Goal: Task Accomplishment & Management: Complete application form

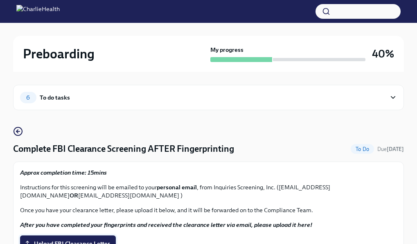
scroll to position [77, 0]
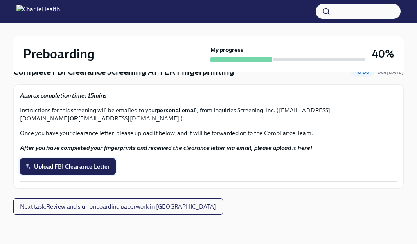
click at [100, 166] on span "Upload FBI Clearance Letter" at bounding box center [68, 167] width 84 height 8
click at [0, 0] on input "Upload FBI Clearance Letter" at bounding box center [0, 0] width 0 height 0
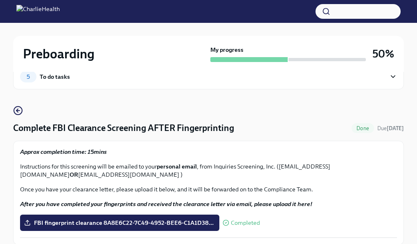
scroll to position [0, 0]
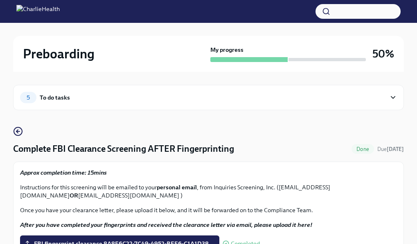
click at [54, 100] on div "To do tasks" at bounding box center [55, 97] width 30 height 9
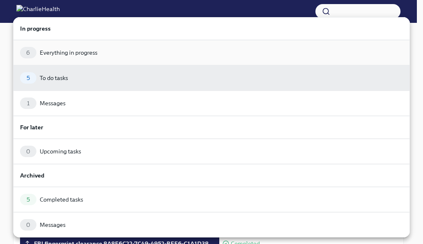
click at [55, 53] on div "Everything in progress" at bounding box center [69, 53] width 58 height 8
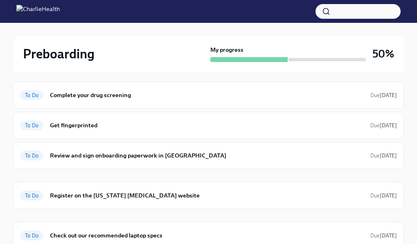
scroll to position [122, 0]
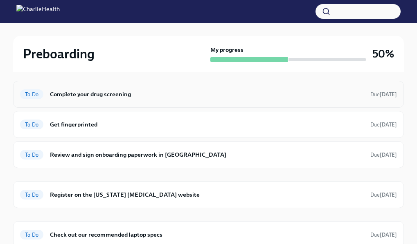
click at [66, 96] on h6 "Complete your drug screening" at bounding box center [207, 94] width 314 height 9
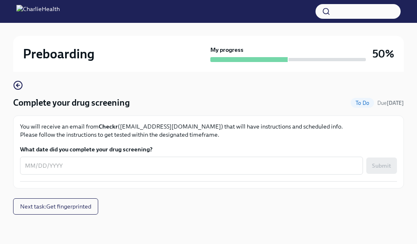
scroll to position [46, 0]
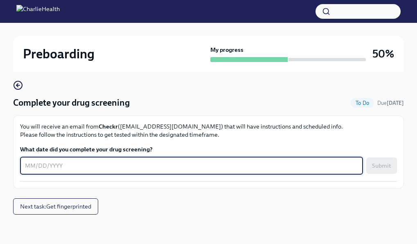
click at [82, 161] on textarea "What date did you complete your drug screening?" at bounding box center [191, 166] width 333 height 10
type textarea "[DATE]"
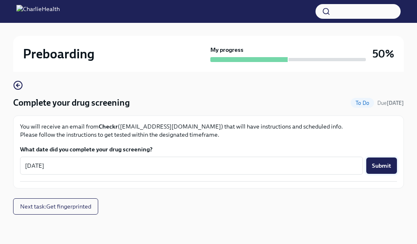
click at [382, 162] on span "Submit" at bounding box center [381, 166] width 19 height 8
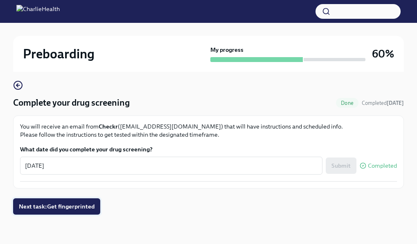
click at [81, 208] on span "Next task : Get fingerprinted" at bounding box center [57, 207] width 76 height 8
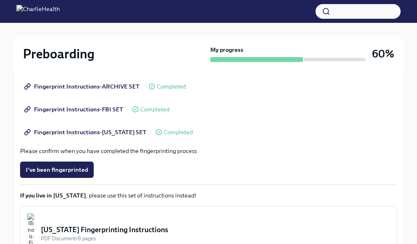
scroll to position [166, 0]
click at [63, 171] on span "I've been fingerprinted" at bounding box center [57, 170] width 62 height 8
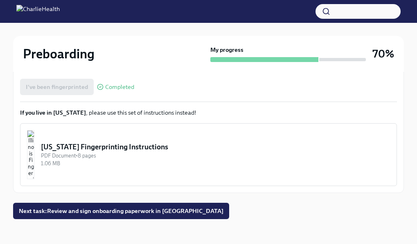
scroll to position [253, 0]
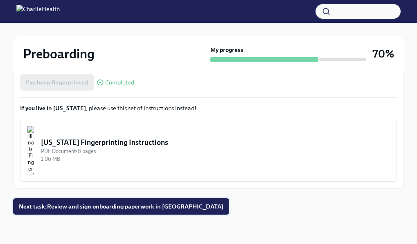
click at [72, 206] on span "Next task : Review and sign onboarding paperwork in [GEOGRAPHIC_DATA]" at bounding box center [121, 207] width 204 height 8
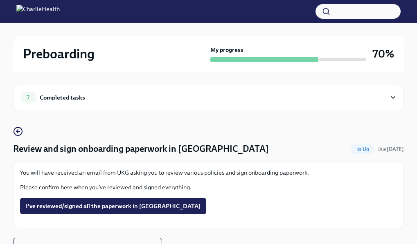
click at [359, 150] on span "To Do" at bounding box center [361, 149] width 23 height 6
click at [179, 149] on h4 "Review and sign onboarding paperwork in [GEOGRAPHIC_DATA]" at bounding box center [141, 149] width 256 height 12
click at [63, 94] on div "Completed tasks" at bounding box center [62, 97] width 45 height 9
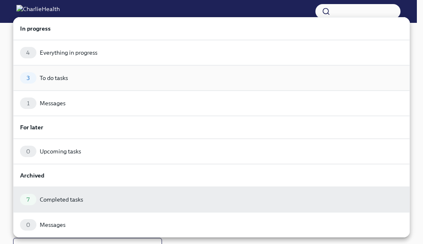
click at [54, 74] on div "To do tasks" at bounding box center [54, 78] width 28 height 8
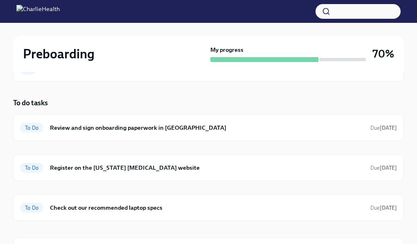
scroll to position [29, 0]
click at [94, 133] on div "To Do Review and sign onboarding paperwork in [GEOGRAPHIC_DATA] Due [DATE]" at bounding box center [208, 127] width 377 height 13
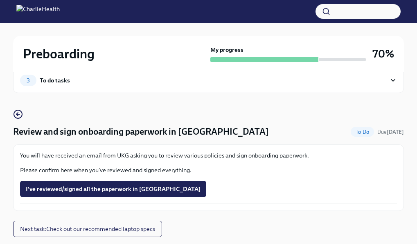
scroll to position [40, 0]
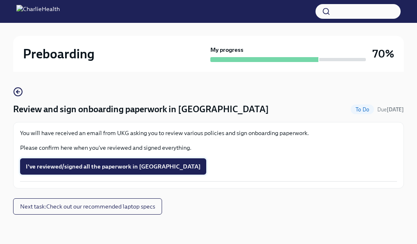
click at [85, 164] on span "I've reviewed/signed all the paperwork in [GEOGRAPHIC_DATA]" at bounding box center [113, 167] width 175 height 8
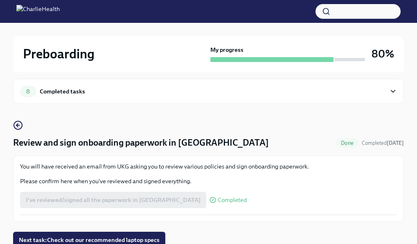
scroll to position [7, 0]
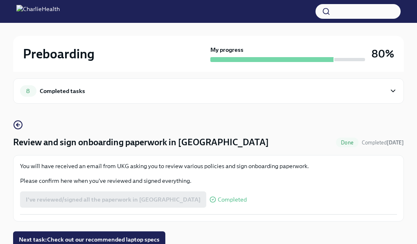
click at [218, 198] on span "Completed" at bounding box center [232, 200] width 29 height 6
click at [218, 199] on span "Completed" at bounding box center [232, 200] width 29 height 6
